Goal: Task Accomplishment & Management: Complete application form

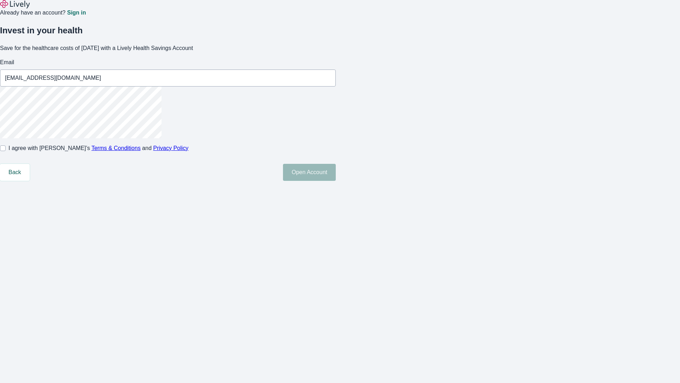
click at [6, 151] on input "I agree with Lively’s Terms & Conditions and Privacy Policy" at bounding box center [3, 148] width 6 height 6
checkbox input "true"
click at [336, 181] on button "Open Account" at bounding box center [309, 172] width 53 height 17
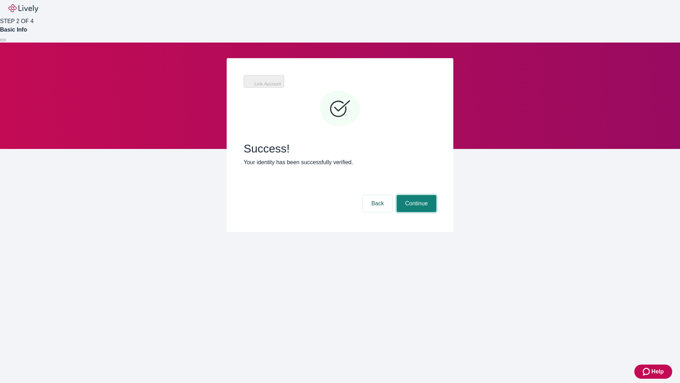
click at [416, 195] on button "Continue" at bounding box center [417, 203] width 40 height 17
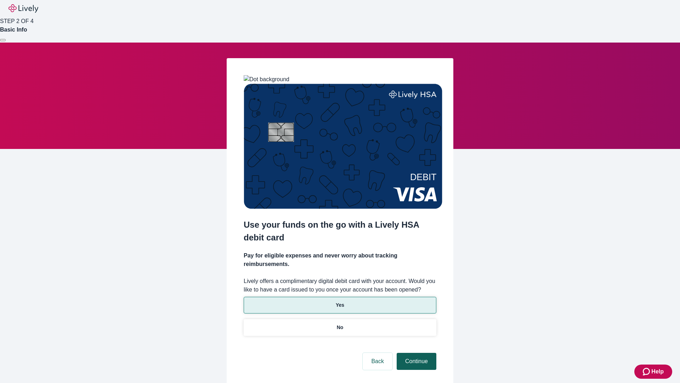
click at [340, 324] on p "No" at bounding box center [340, 327] width 7 height 7
click at [416, 353] on button "Continue" at bounding box center [417, 361] width 40 height 17
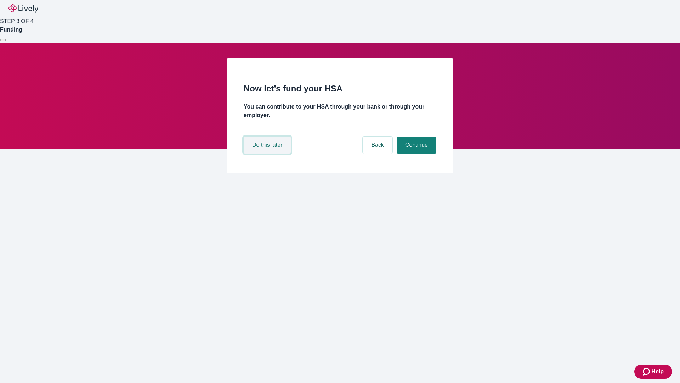
click at [268, 153] on button "Do this later" at bounding box center [267, 144] width 47 height 17
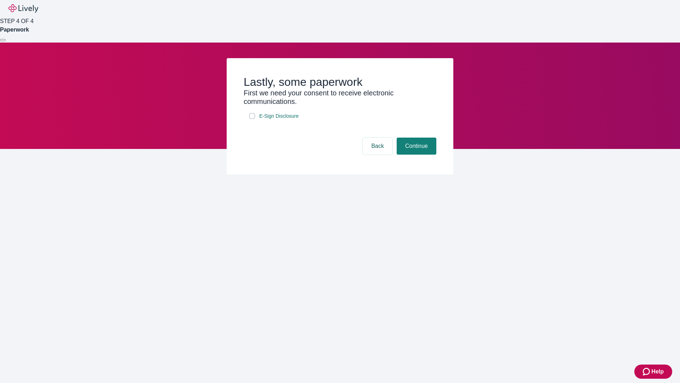
click at [252, 119] on input "E-Sign Disclosure" at bounding box center [253, 116] width 6 height 6
checkbox input "true"
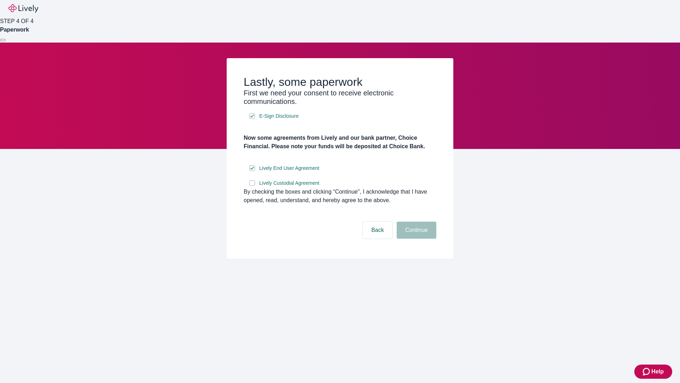
click at [252, 186] on input "Lively Custodial Agreement" at bounding box center [253, 183] width 6 height 6
checkbox input "true"
click at [416, 239] on button "Continue" at bounding box center [417, 230] width 40 height 17
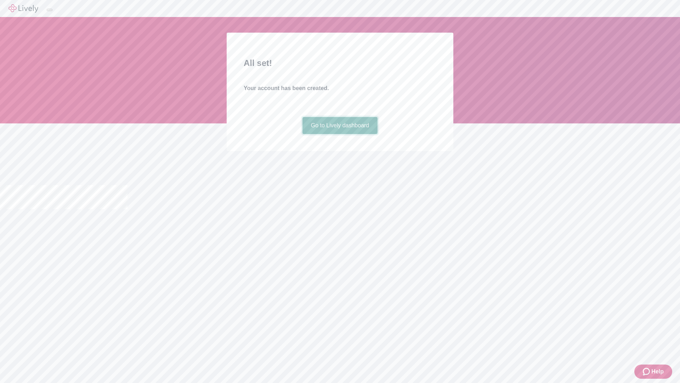
click at [340, 134] on link "Go to Lively dashboard" at bounding box center [340, 125] width 75 height 17
